Goal: Check status: Check status

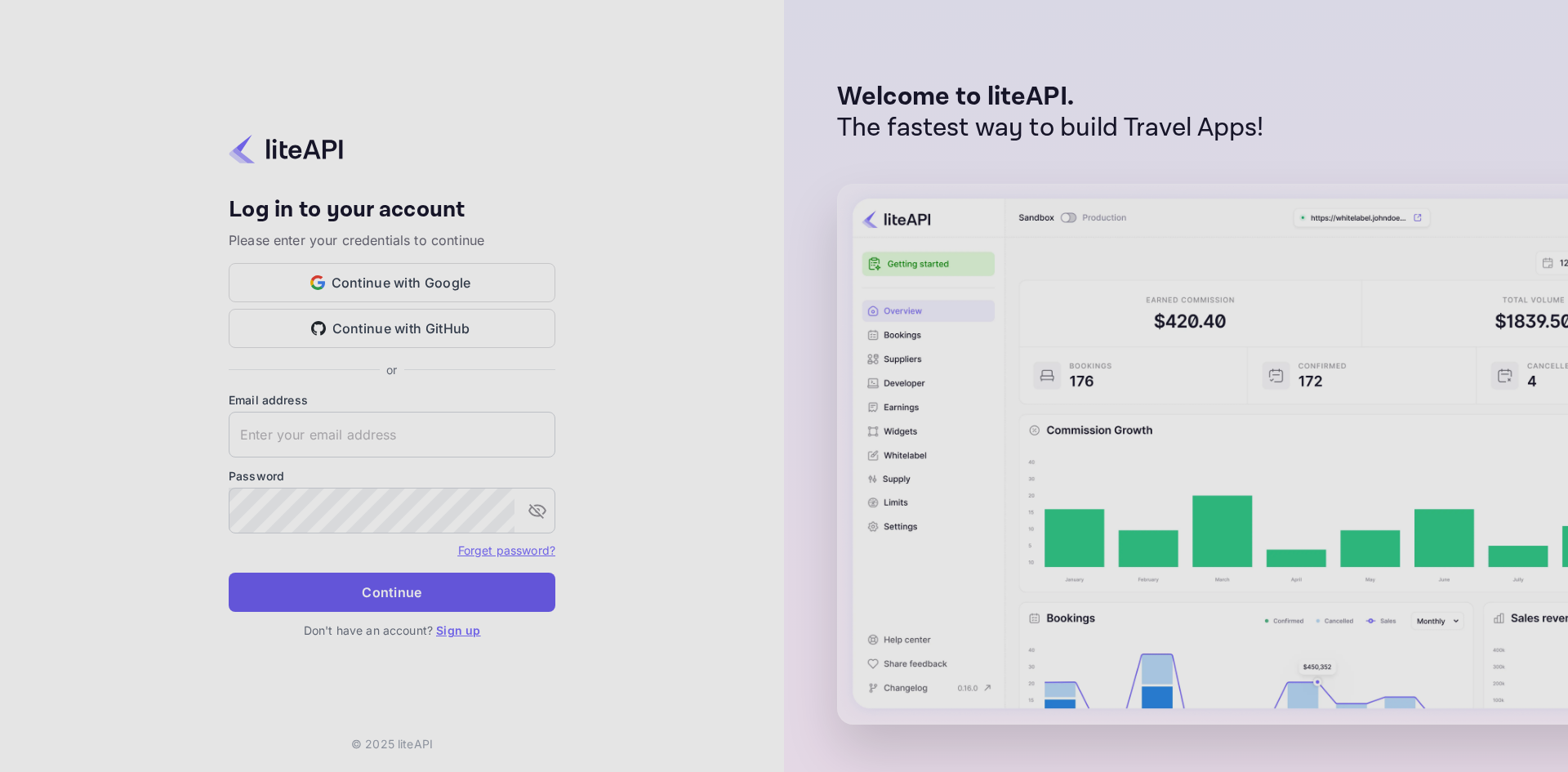
type input "n.valbusa+revolutcs@nuitee.com"
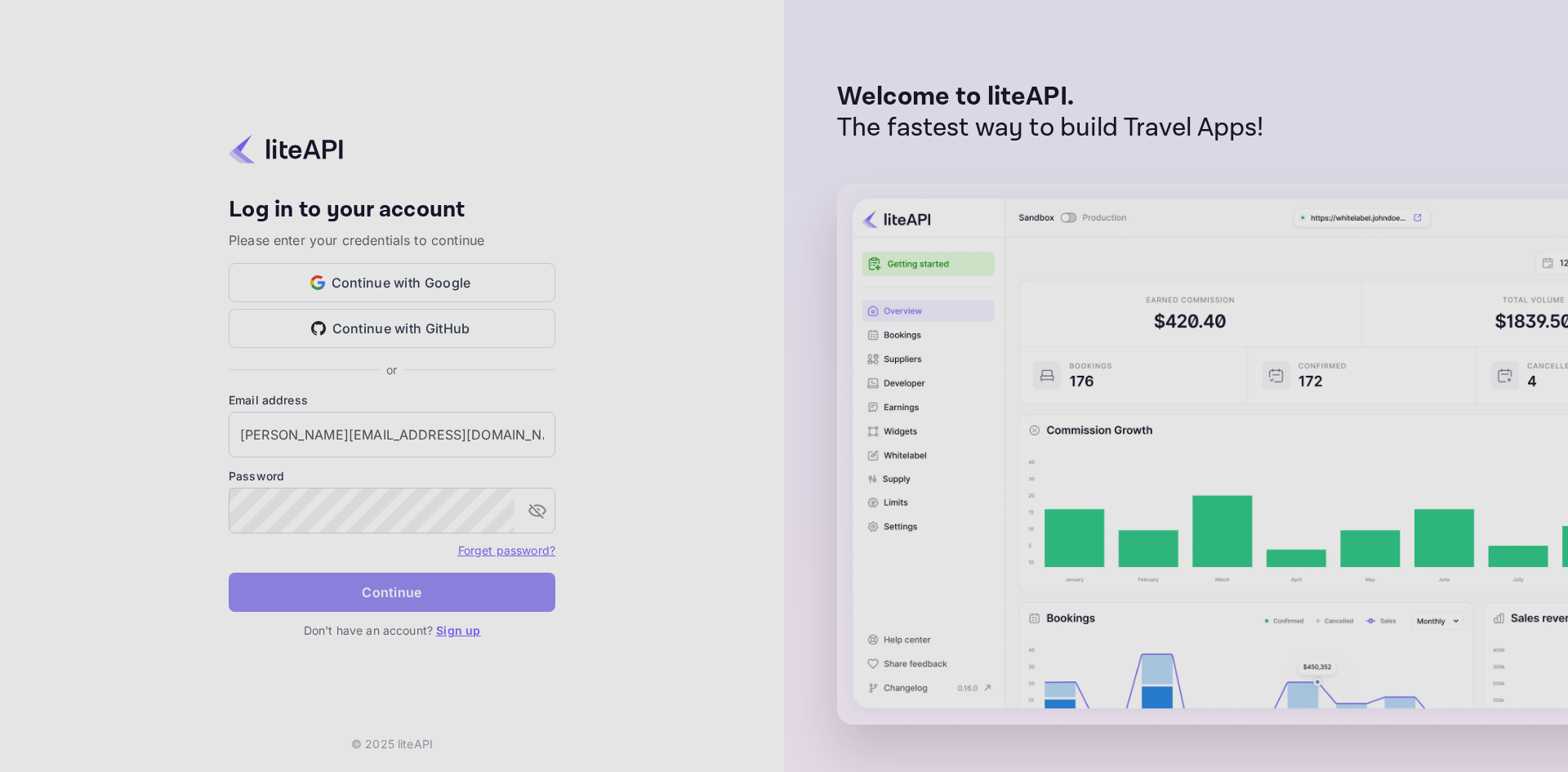
click at [363, 583] on button "Continue" at bounding box center [391, 591] width 327 height 39
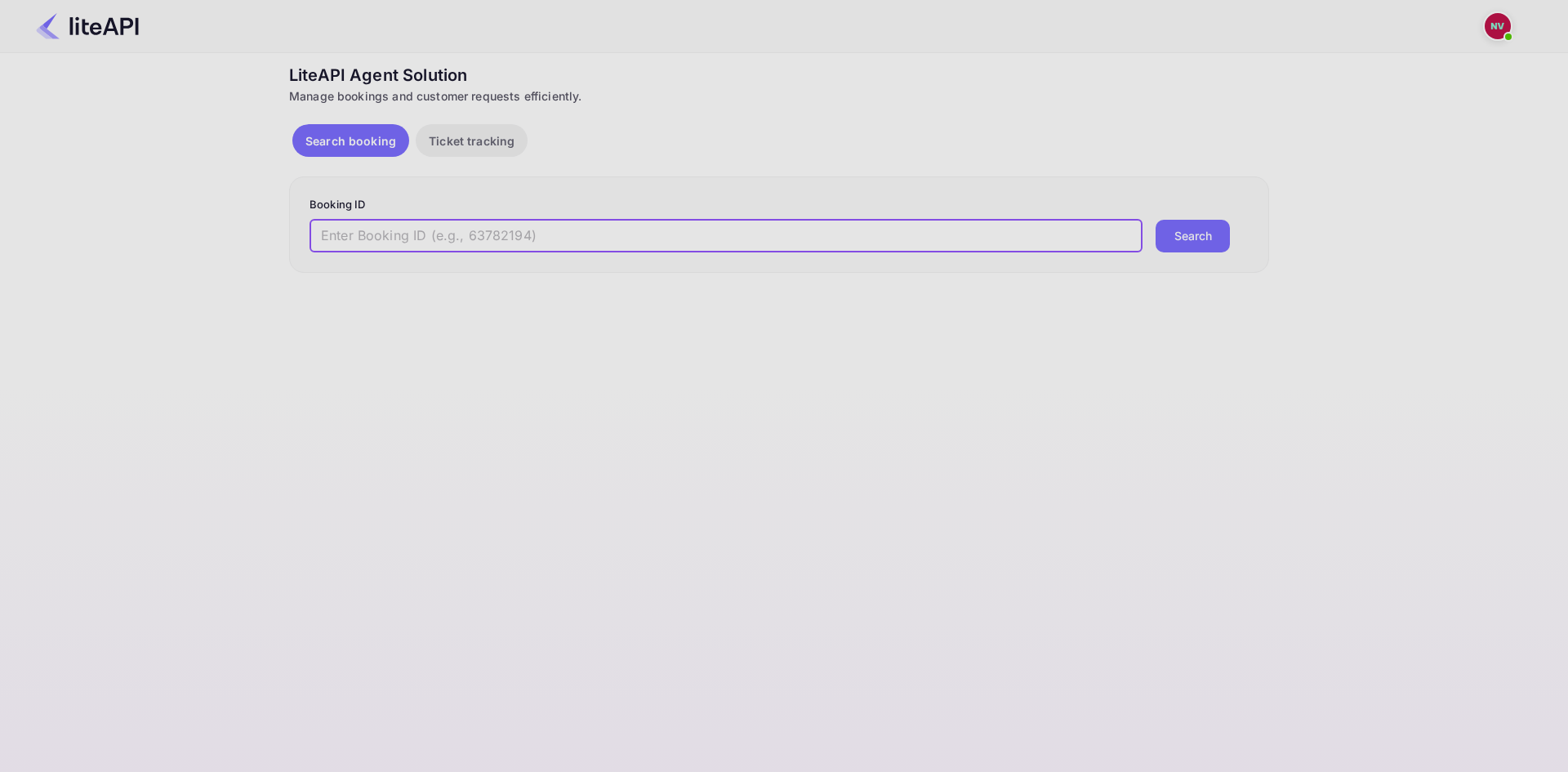
click at [408, 226] on input "text" at bounding box center [725, 236] width 833 height 32
paste input "8725399"
type input "8725399"
click at [1183, 238] on button "Search" at bounding box center [1193, 236] width 74 height 32
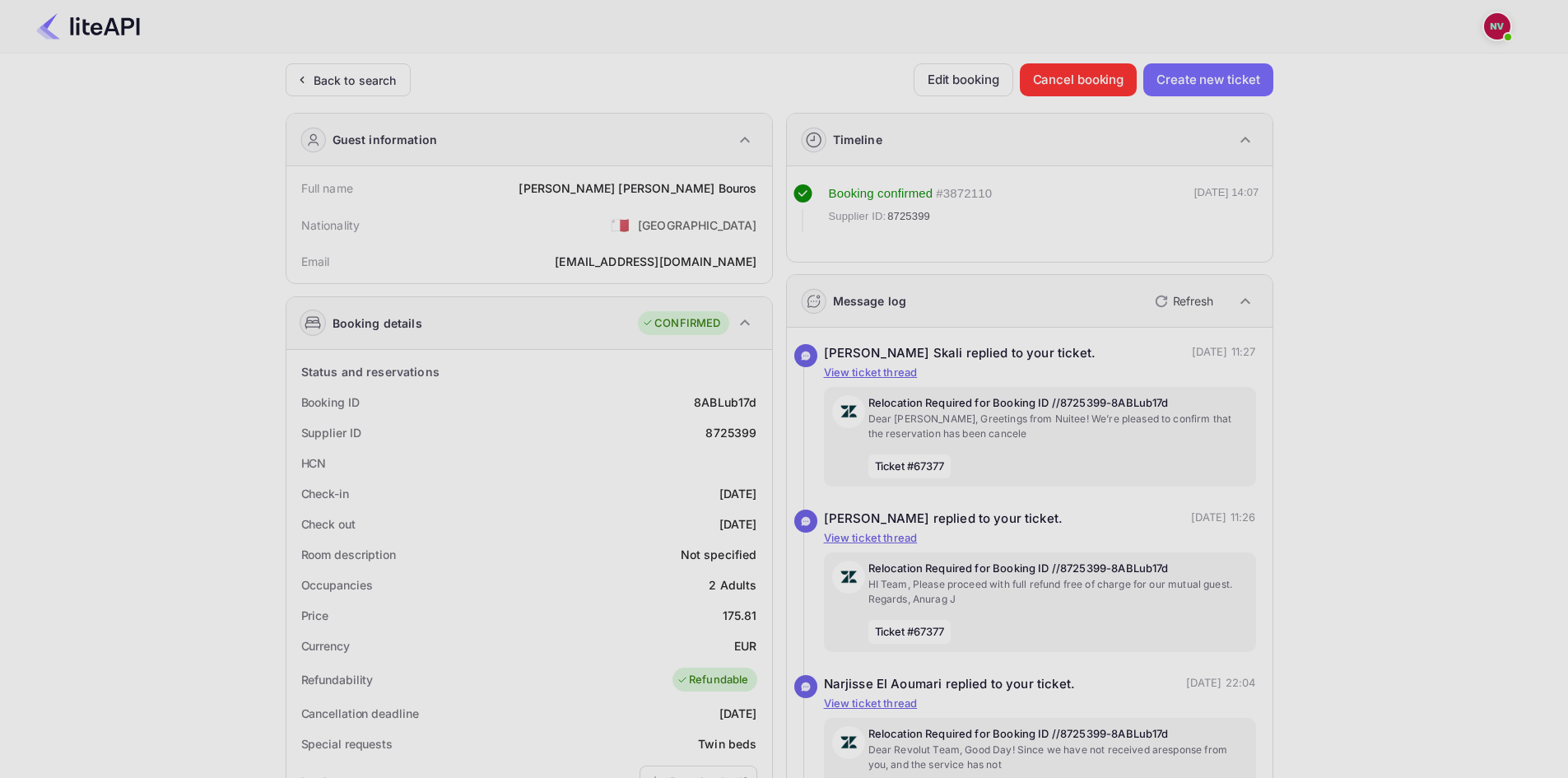
drag, startPoint x: 1392, startPoint y: 511, endPoint x: 969, endPoint y: 38, distance: 634.6
